Goal: Task Accomplishment & Management: Complete application form

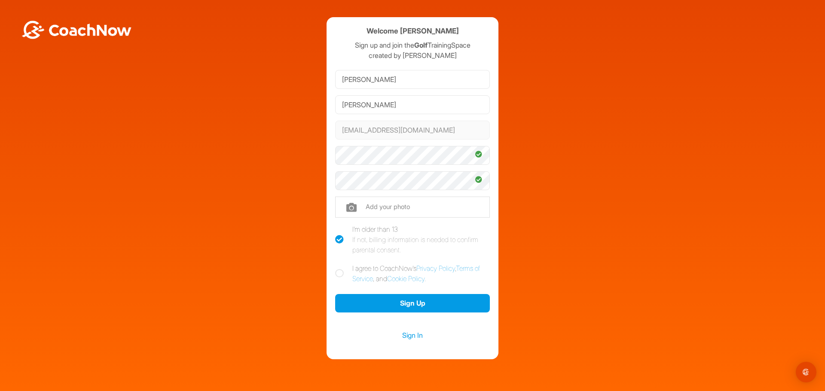
click at [293, 154] on div "Welcome [PERSON_NAME] Sign up and join the Golf TrainingSpace created by [PERSO…" at bounding box center [412, 188] width 816 height 342
click at [339, 275] on icon at bounding box center [339, 273] width 9 height 9
click at [339, 269] on input "I agree to CoachNow's Privacy Policy , Terms of Service , and Cookie Policy ." at bounding box center [338, 266] width 6 height 6
checkbox input "true"
click at [397, 301] on button "Sign Up" at bounding box center [412, 303] width 155 height 18
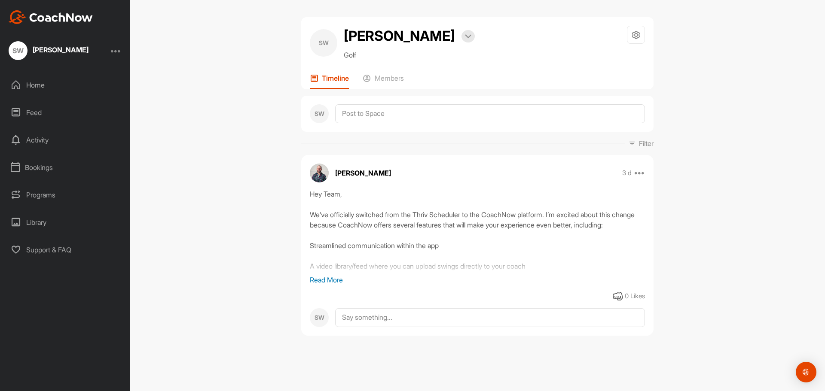
click at [336, 285] on p "Read More" at bounding box center [477, 280] width 335 height 10
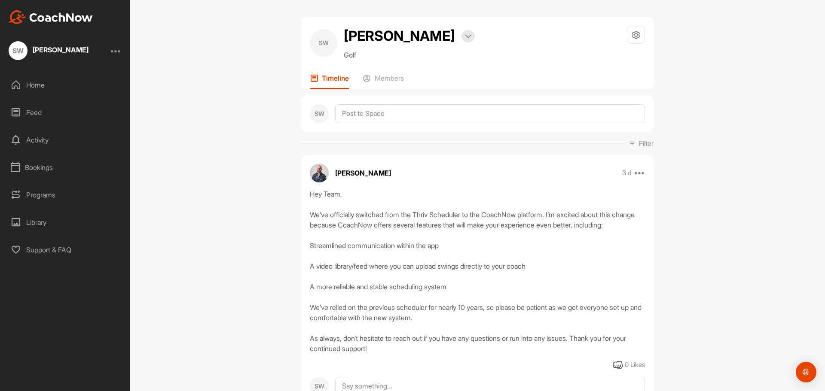
click at [39, 92] on div "Home" at bounding box center [65, 84] width 121 height 21
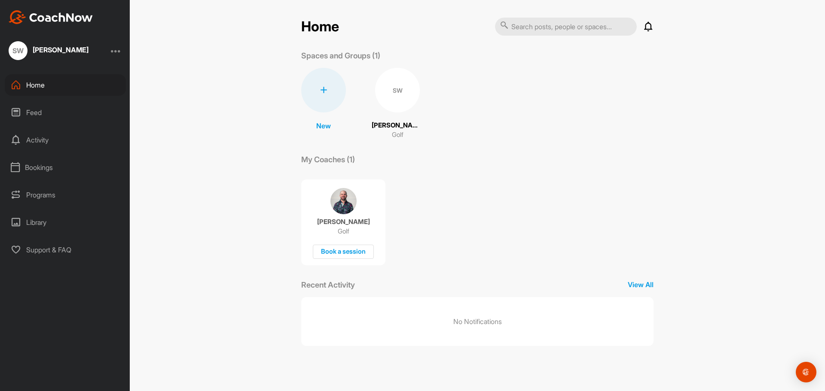
drag, startPoint x: 147, startPoint y: 1, endPoint x: 155, endPoint y: 29, distance: 29.3
click at [155, 29] on div "Home Notifications Invitations No Notifications View All Spaces and Groups (1) …" at bounding box center [477, 195] width 695 height 391
click at [190, 85] on div "Home Notifications Invitations No Notifications View All Spaces and Groups (1) …" at bounding box center [477, 195] width 695 height 391
drag, startPoint x: 733, startPoint y: 0, endPoint x: 784, endPoint y: 128, distance: 137.2
click at [784, 128] on div "Home Notifications Invitations No Notifications View All Spaces and Groups (1) …" at bounding box center [477, 195] width 695 height 391
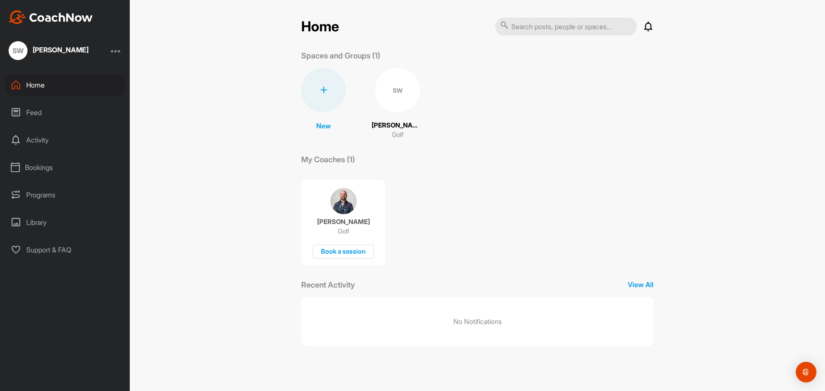
drag, startPoint x: 724, startPoint y: 0, endPoint x: 782, endPoint y: 226, distance: 233.0
click at [782, 226] on div "Home Notifications Invitations No Notifications View All Spaces and Groups (1) …" at bounding box center [477, 195] width 695 height 391
drag, startPoint x: 546, startPoint y: 147, endPoint x: 566, endPoint y: 97, distance: 54.0
click at [566, 97] on div "New New Space New Group SW [PERSON_NAME] Golf" at bounding box center [477, 104] width 352 height 72
drag, startPoint x: 636, startPoint y: 0, endPoint x: 679, endPoint y: 156, distance: 161.3
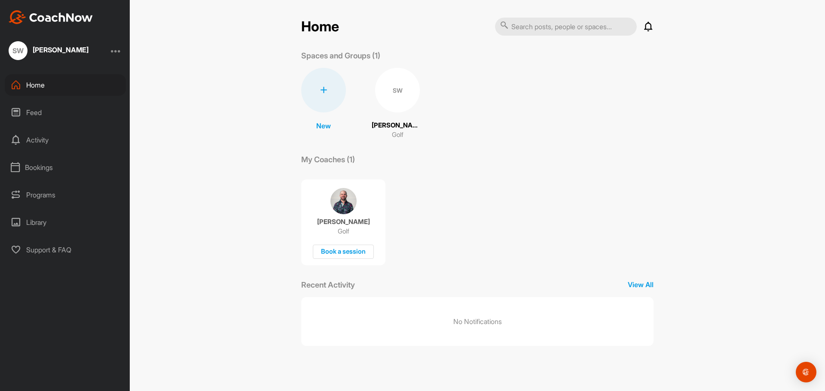
click at [679, 156] on div "Home Notifications Invitations No Notifications View All Spaces and Groups (1) …" at bounding box center [477, 195] width 695 height 391
click at [225, 83] on div "Home Notifications Invitations No Notifications View All Spaces and Groups (1) …" at bounding box center [477, 195] width 695 height 391
drag, startPoint x: 216, startPoint y: 63, endPoint x: 222, endPoint y: 19, distance: 44.3
click at [222, 19] on div "Home Notifications Invitations No Notifications View All Spaces and Groups (1) …" at bounding box center [477, 195] width 695 height 391
click at [240, 84] on div "Home Notifications Invitations No Notifications View All Spaces and Groups (1) …" at bounding box center [477, 195] width 695 height 391
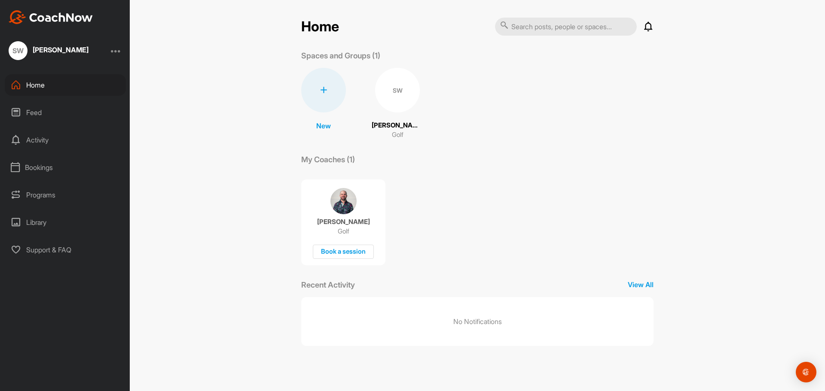
drag, startPoint x: 721, startPoint y: 0, endPoint x: 202, endPoint y: 189, distance: 552.4
click at [202, 189] on div "Home Notifications Invitations No Notifications View All Spaces and Groups (1) …" at bounding box center [477, 195] width 695 height 391
